Goal: Transaction & Acquisition: Purchase product/service

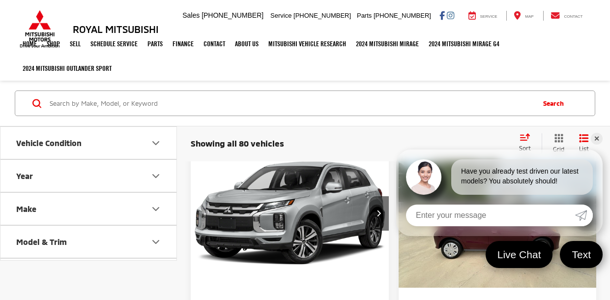
click at [556, 56] on ul "Home Shop Shop New Vehicles Pre-Owned Vehicles New Specials Demo Specials Sell …" at bounding box center [305, 55] width 575 height 49
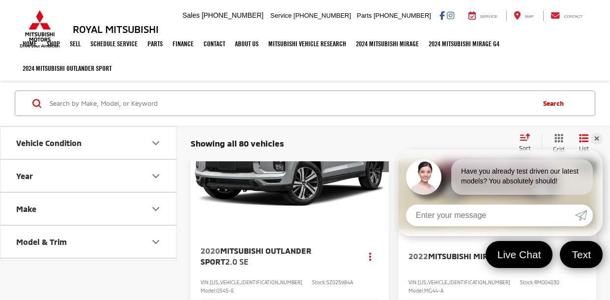
scroll to position [78, 0]
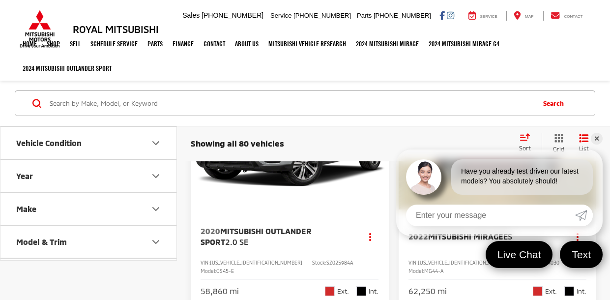
click at [519, 61] on ul "Home Shop Shop New Vehicles Pre-Owned Vehicles New Specials Demo Specials Sell …" at bounding box center [305, 55] width 575 height 49
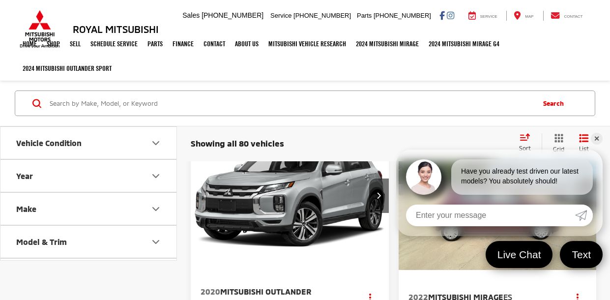
scroll to position [0, 0]
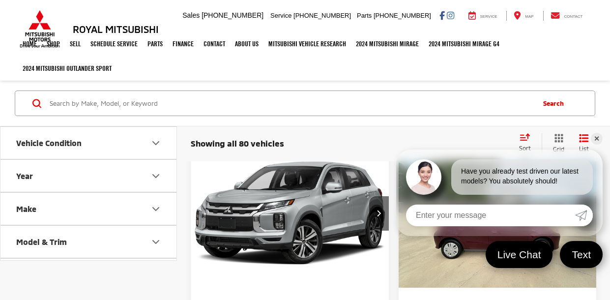
click at [595, 137] on link "✕" at bounding box center [596, 139] width 12 height 12
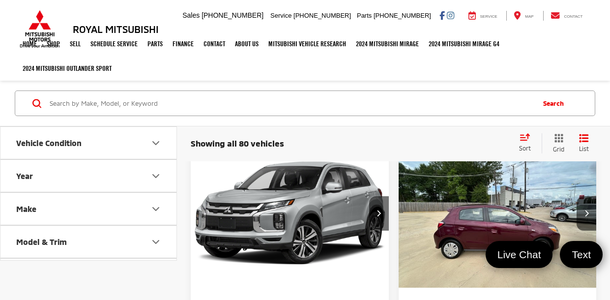
click at [563, 57] on ul "Home Shop Shop New Vehicles Pre-Owned Vehicles New Specials Demo Specials Sell …" at bounding box center [305, 55] width 575 height 49
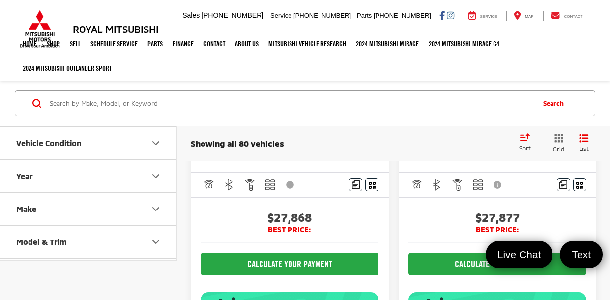
scroll to position [1629, 0]
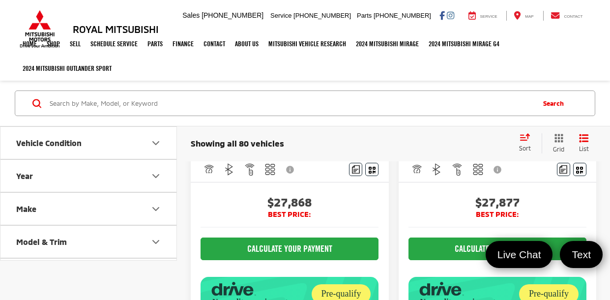
click at [563, 57] on ul "Home Shop Shop New Vehicles Pre-Owned Vehicles New Specials Demo Specials Sell …" at bounding box center [305, 55] width 575 height 49
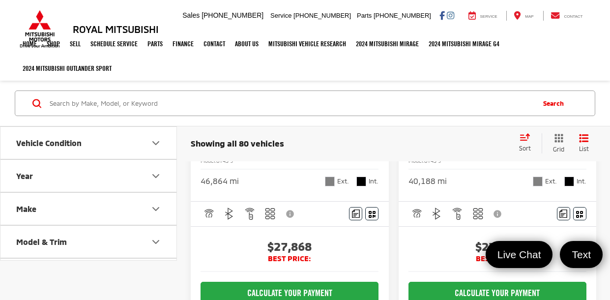
scroll to position [1590, 0]
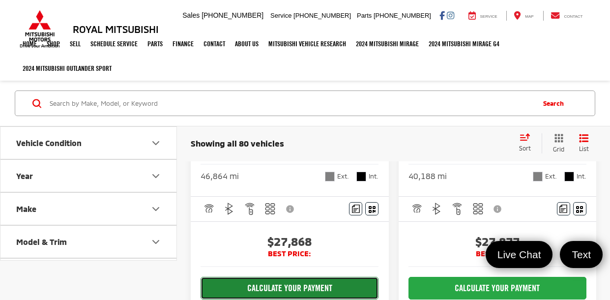
click at [293, 277] on button "CALCULATE YOUR PAYMENT" at bounding box center [289, 288] width 178 height 23
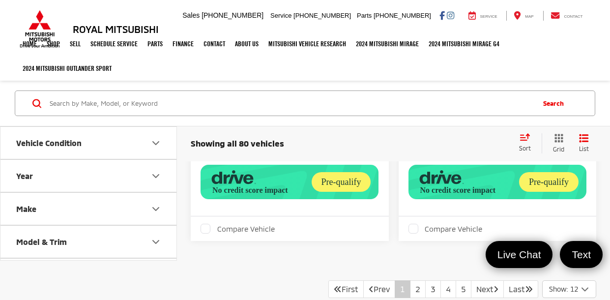
scroll to position [2670, 0]
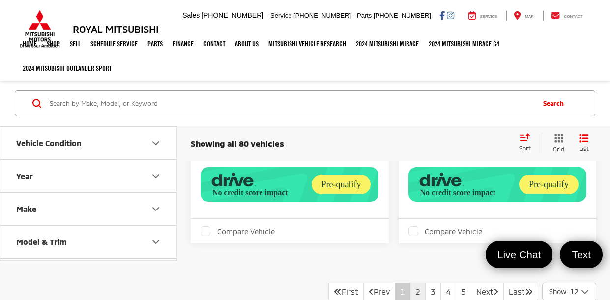
click at [410, 282] on link "2" at bounding box center [418, 291] width 16 height 18
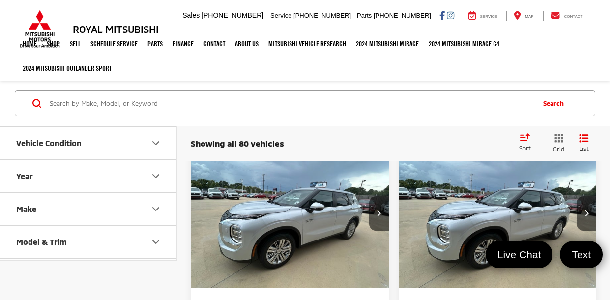
click at [536, 54] on ul "Home Shop Shop New Vehicles Pre-Owned Vehicles New Specials Demo Specials Sell …" at bounding box center [305, 55] width 575 height 49
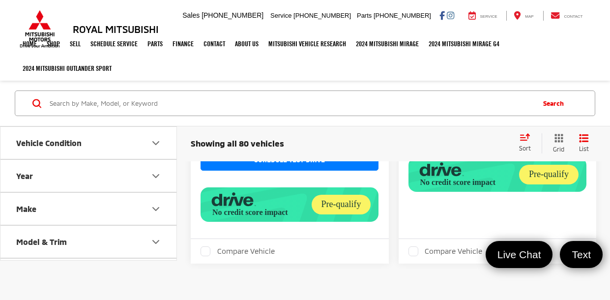
scroll to position [3063, 0]
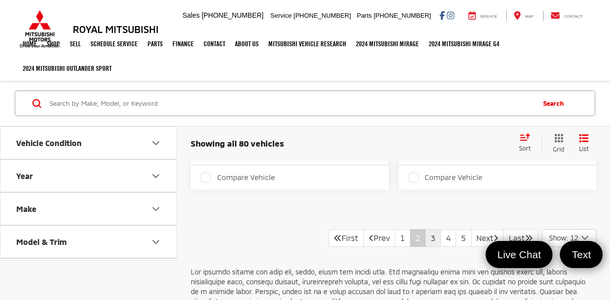
click at [425, 229] on link "3" at bounding box center [433, 238] width 16 height 18
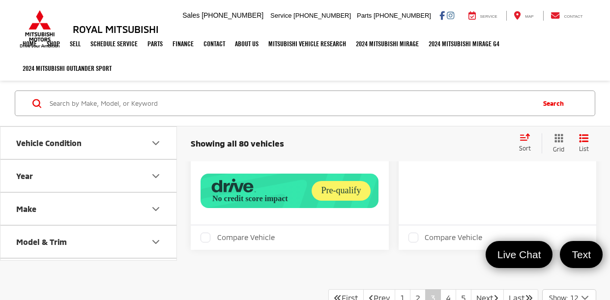
scroll to position [3043, 0]
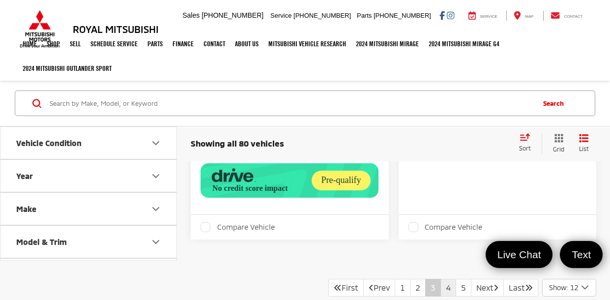
click at [442, 279] on link "4" at bounding box center [448, 288] width 16 height 18
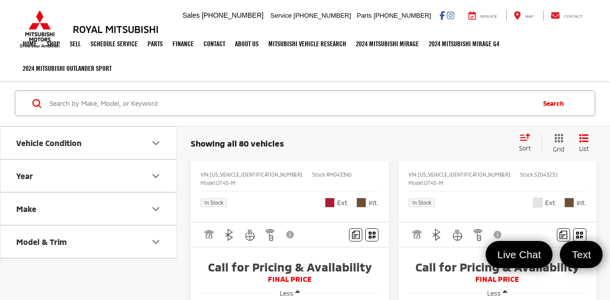
scroll to position [1256, 0]
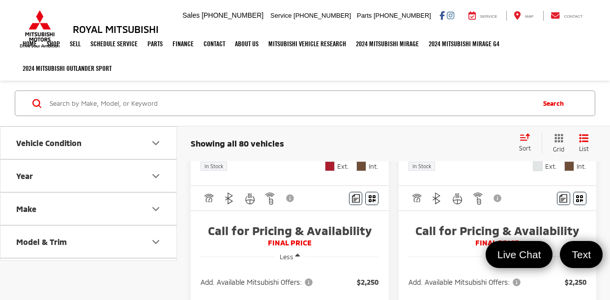
click at [299, 252] on icon "button" at bounding box center [297, 255] width 4 height 7
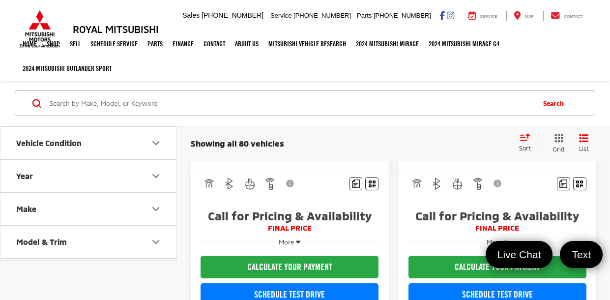
scroll to position [1211, 0]
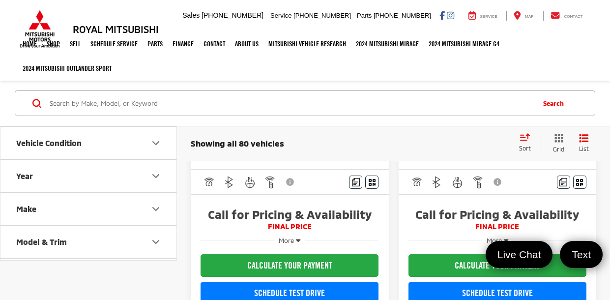
click at [298, 236] on icon "button" at bounding box center [298, 239] width 4 height 7
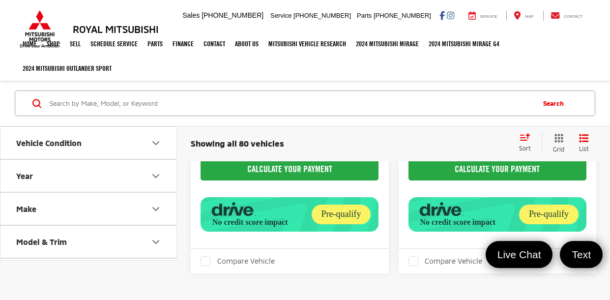
scroll to position [2906, 0]
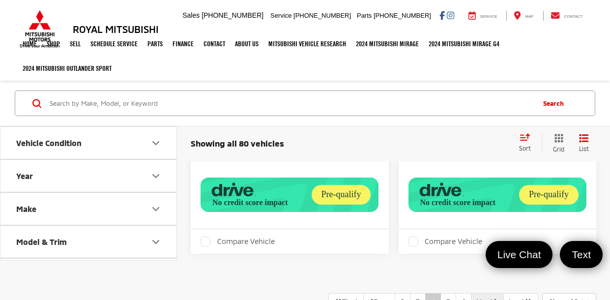
click at [472, 293] on link "Next" at bounding box center [487, 302] width 33 height 18
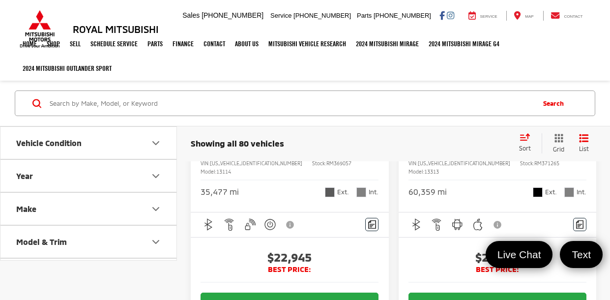
scroll to position [1575, 0]
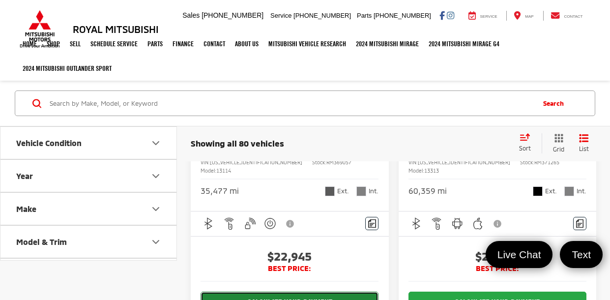
click at [306, 291] on button "CALCULATE YOUR PAYMENT" at bounding box center [289, 302] width 178 height 23
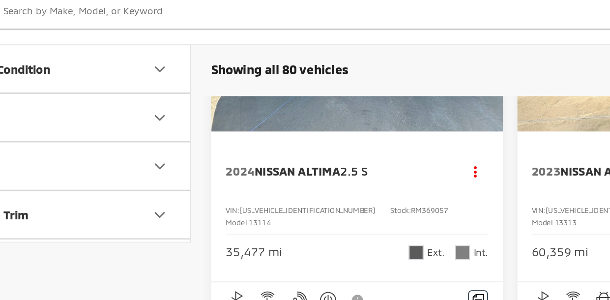
scroll to position [1519, 0]
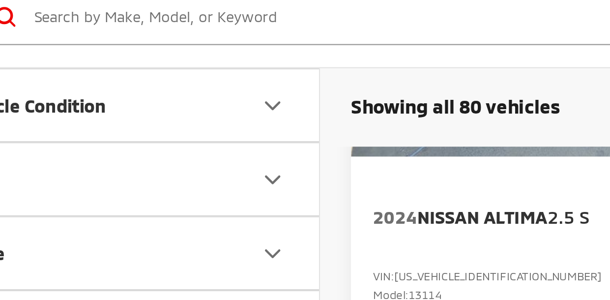
click at [100, 102] on input "Search by Make, Model, or Keyword" at bounding box center [291, 103] width 484 height 24
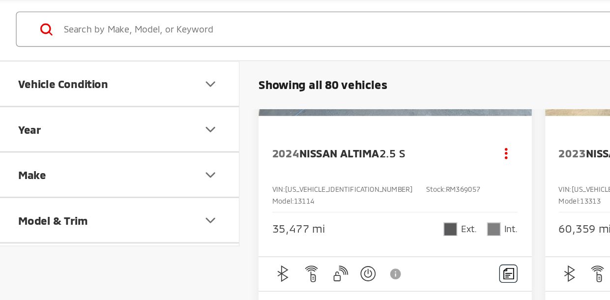
scroll to position [1518, 0]
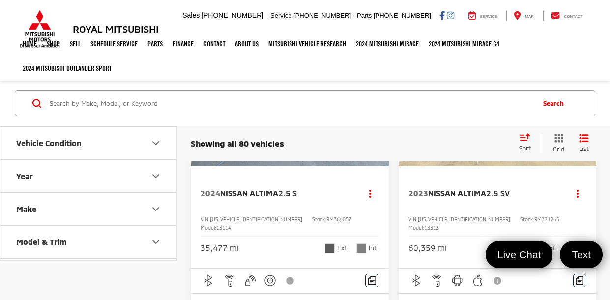
click at [577, 49] on ul "Home Shop Shop New Vehicles Pre-Owned Vehicles New Specials Demo Specials Sell …" at bounding box center [305, 55] width 575 height 49
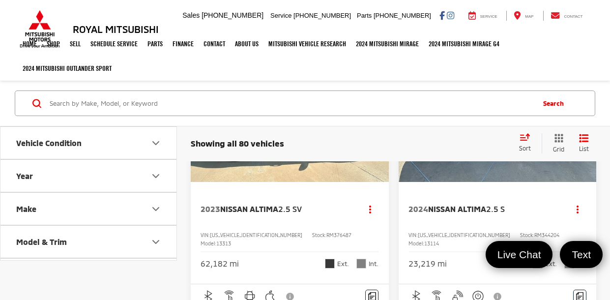
scroll to position [1028, 0]
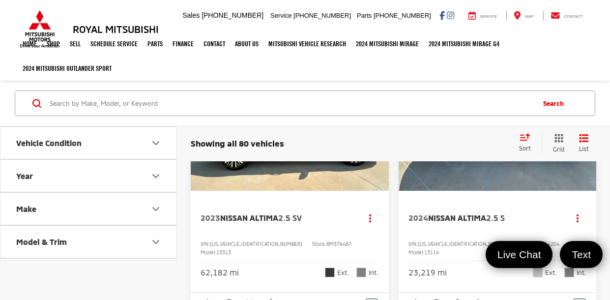
click at [581, 66] on ul "Home Shop Shop New Vehicles Pre-Owned Vehicles New Specials Demo Specials Sell …" at bounding box center [305, 55] width 575 height 49
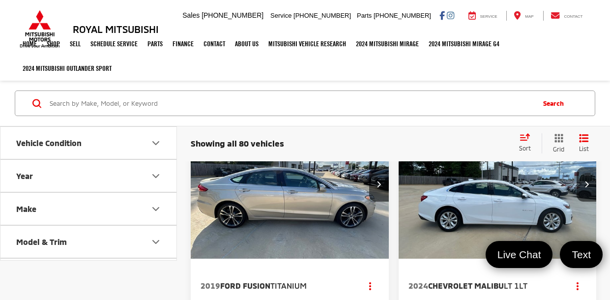
scroll to position [27, 0]
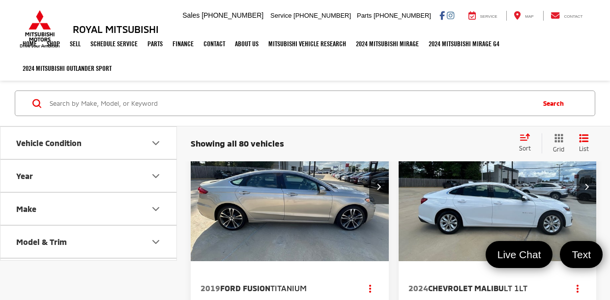
click at [581, 66] on ul "Home Shop Shop New Vehicles Pre-Owned Vehicles New Specials Demo Specials Sell …" at bounding box center [305, 55] width 575 height 49
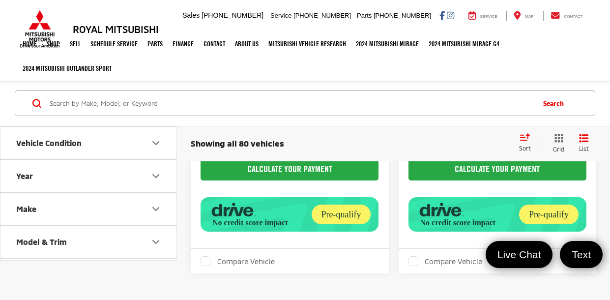
scroll to position [2638, 0]
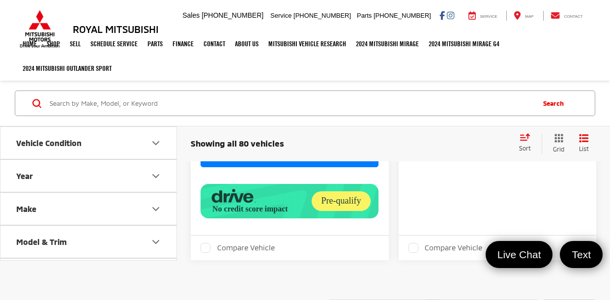
scroll to position [3026, 0]
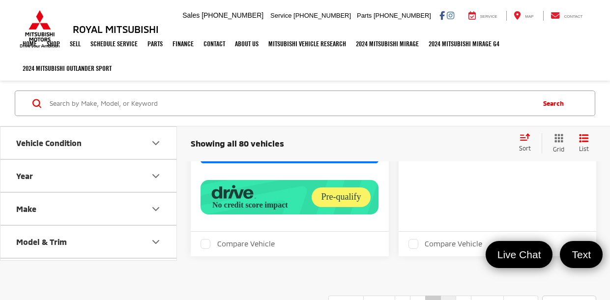
click at [440, 295] on link "4" at bounding box center [448, 304] width 16 height 18
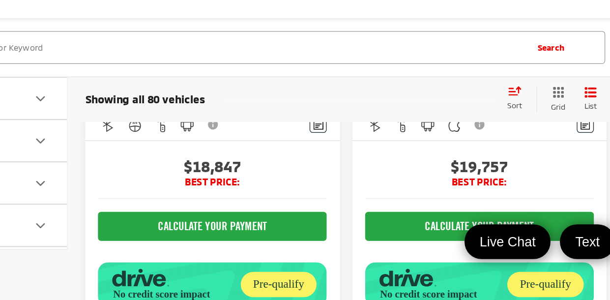
scroll to position [2818, 0]
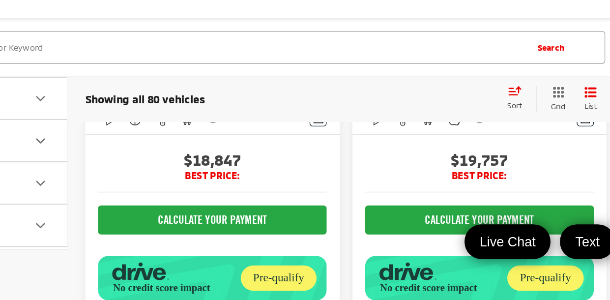
click at [442, 253] on div "Track Price $19,757 BEST PRICE: CALCULATE YOUR PAYMENT" at bounding box center [497, 243] width 198 height 146
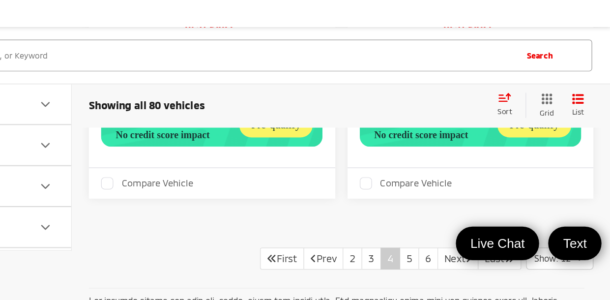
scroll to position [2943, 0]
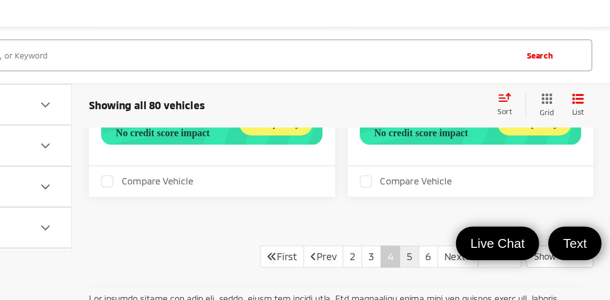
click at [440, 256] on link "5" at bounding box center [448, 265] width 16 height 18
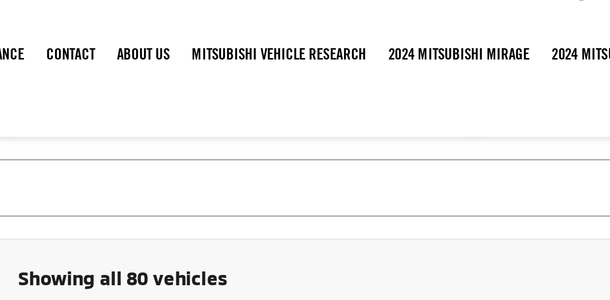
scroll to position [773, 0]
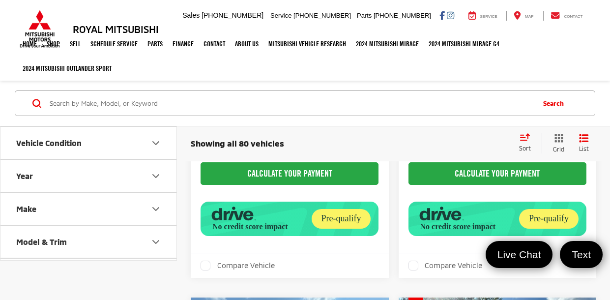
click at [154, 141] on icon "Vehicle Condition" at bounding box center [156, 142] width 6 height 3
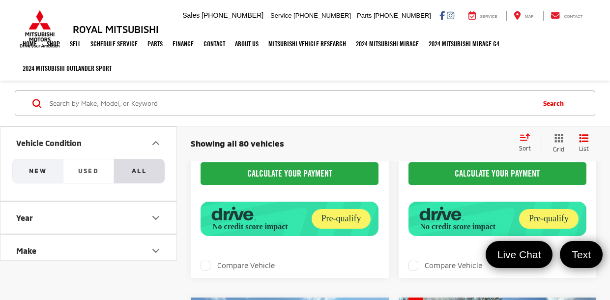
click at [32, 174] on span "NEW" at bounding box center [38, 171] width 18 height 8
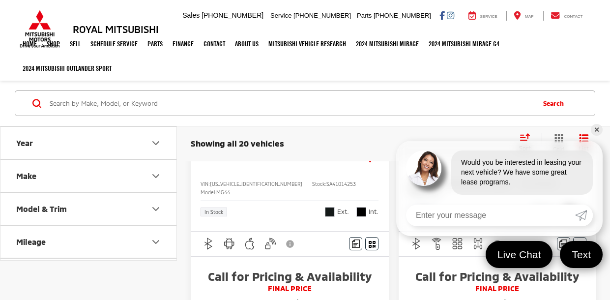
scroll to position [176, 0]
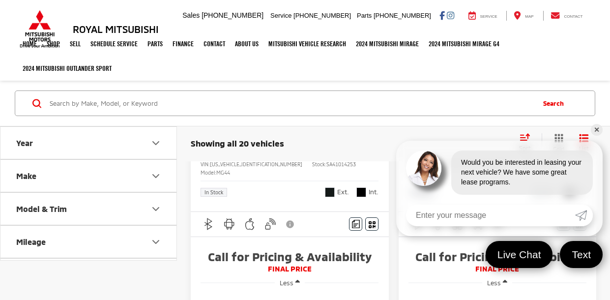
click at [599, 130] on link "✕" at bounding box center [596, 130] width 12 height 12
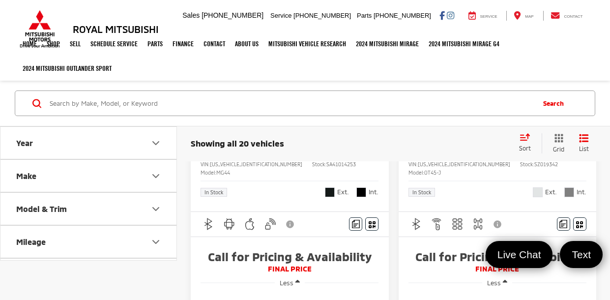
click at [570, 48] on ul "Home Shop Shop New Vehicles Pre-Owned Vehicles New Specials Demo Specials Sell …" at bounding box center [305, 55] width 575 height 49
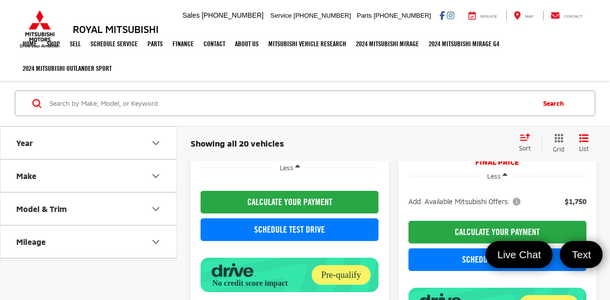
scroll to position [1355, 0]
